Goal: Task Accomplishment & Management: Complete application form

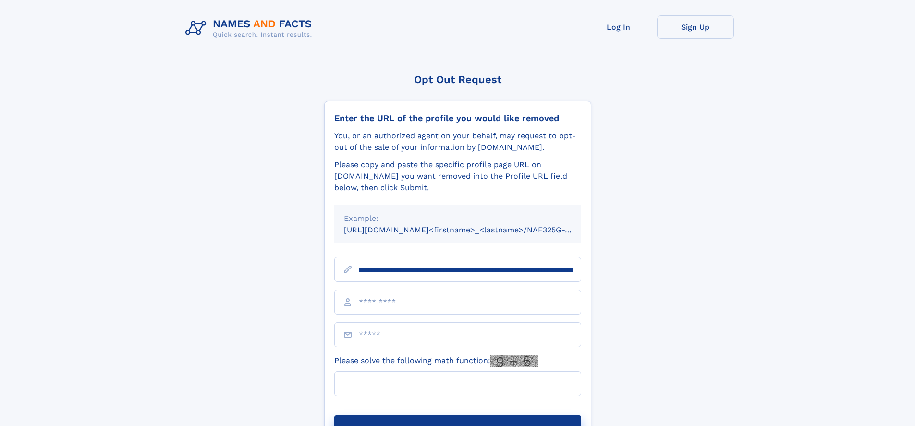
scroll to position [0, 107]
type input "**********"
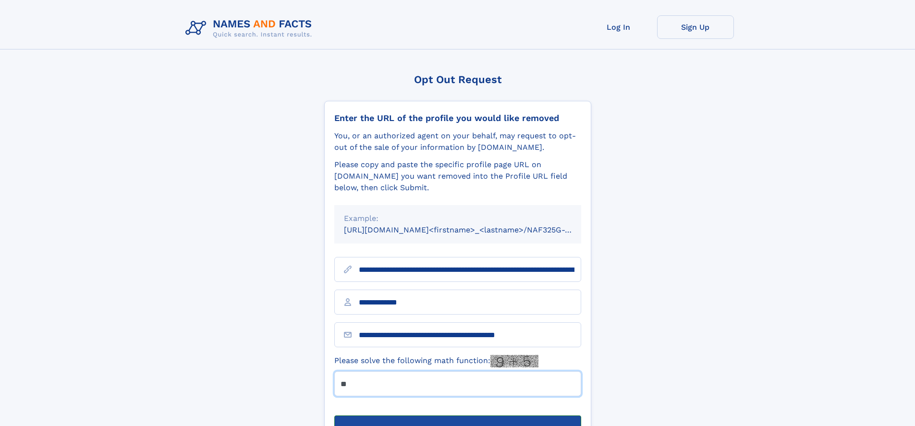
type input "**"
click at [457, 415] on button "Submit Opt Out Request" at bounding box center [457, 430] width 247 height 31
